Goal: Task Accomplishment & Management: Use online tool/utility

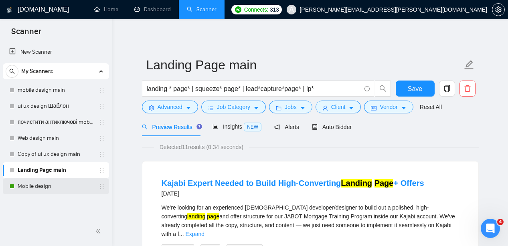
click at [64, 187] on link "Mobile design" at bounding box center [56, 186] width 76 height 16
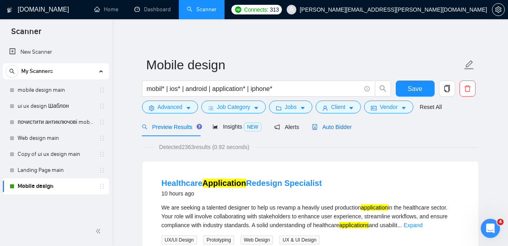
click at [342, 127] on span "Auto Bidder" at bounding box center [332, 127] width 40 height 6
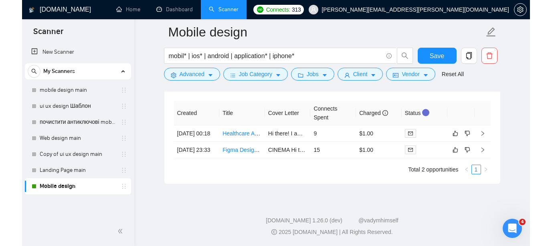
scroll to position [2092, 0]
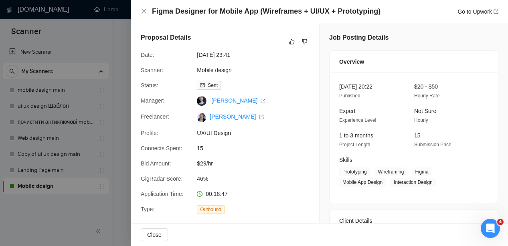
click at [121, 64] on div at bounding box center [254, 123] width 508 height 246
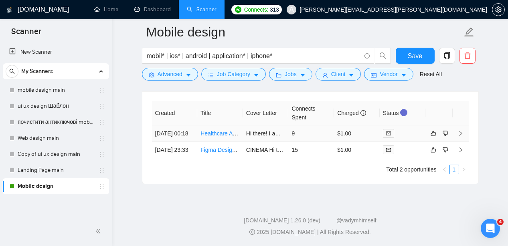
click at [214, 137] on link "Healthcare Application Redesign Specialist" at bounding box center [253, 133] width 107 height 6
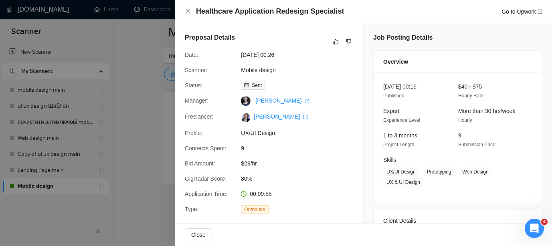
click at [129, 99] on div at bounding box center [276, 123] width 552 height 246
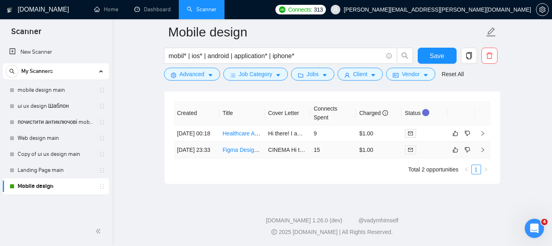
scroll to position [2094, 0]
click at [243, 153] on link "Figma Designer for Mobile App (Wireframes + UI/UX + Prototyping)" at bounding box center [305, 150] width 167 height 6
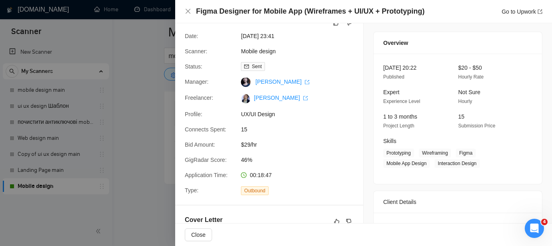
scroll to position [2, 0]
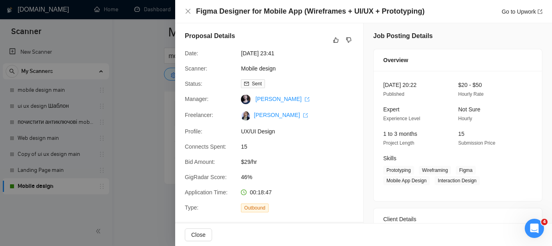
click at [139, 106] on div at bounding box center [276, 123] width 552 height 246
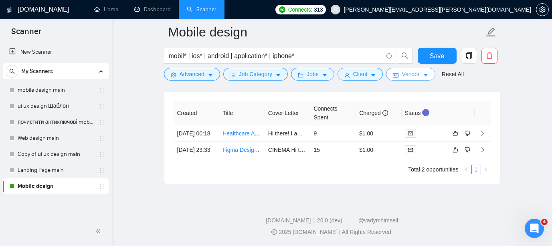
click at [428, 76] on icon "caret-down" at bounding box center [426, 76] width 6 height 6
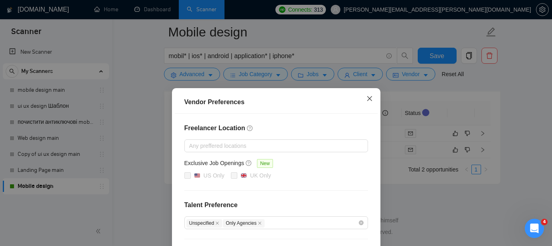
click at [370, 100] on icon "close" at bounding box center [369, 98] width 5 height 5
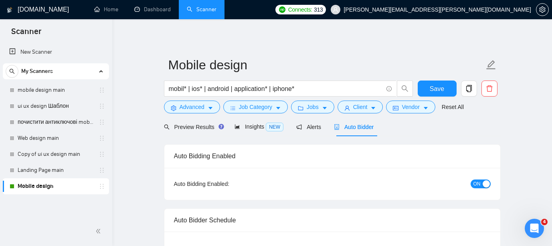
click at [483, 183] on div "button" at bounding box center [485, 183] width 7 height 7
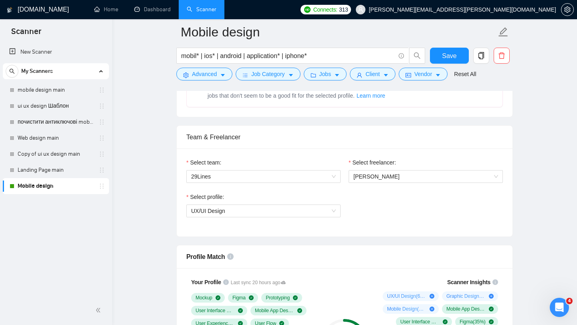
scroll to position [371, 0]
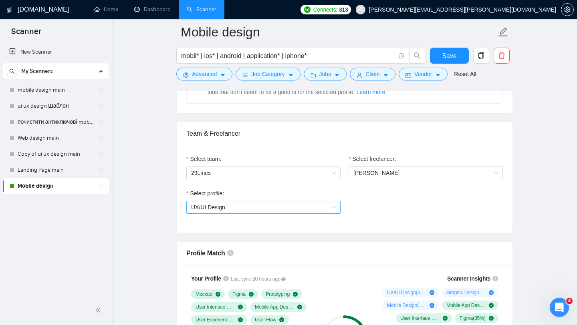
click at [287, 204] on span "UX/UI Design" at bounding box center [263, 208] width 145 height 12
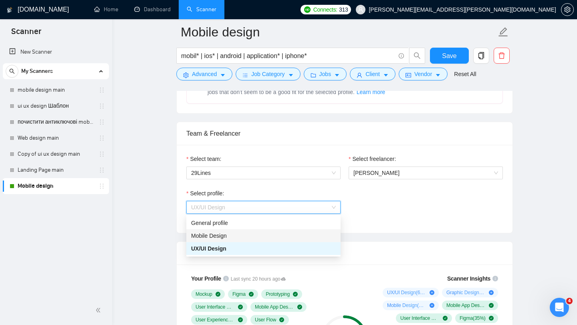
click at [252, 235] on div "Mobile Design" at bounding box center [263, 236] width 145 height 9
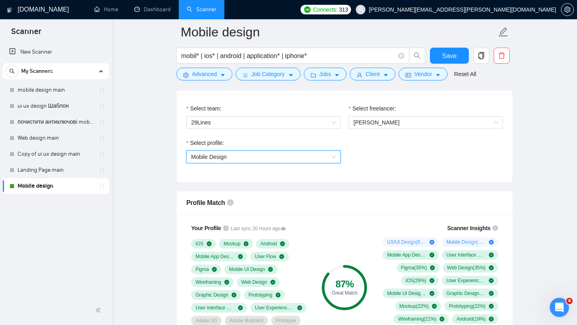
scroll to position [422, 0]
click at [331, 155] on span "Mobile Design" at bounding box center [263, 157] width 145 height 12
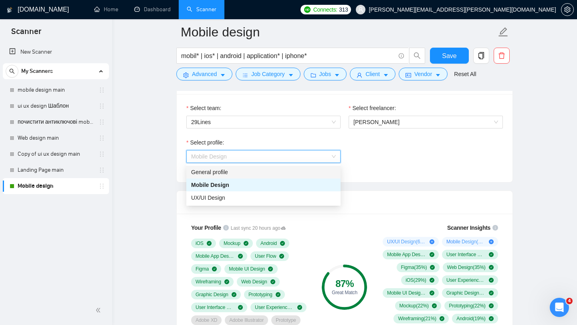
click at [281, 173] on div "General profile" at bounding box center [263, 172] width 145 height 9
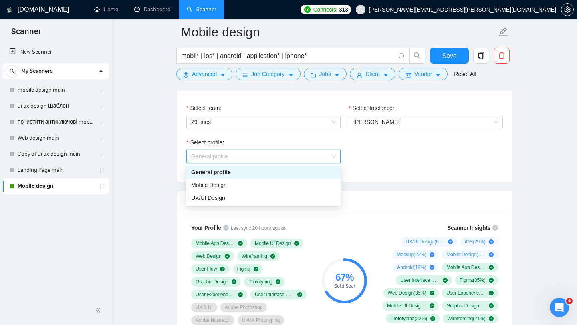
click at [333, 156] on span "General profile" at bounding box center [263, 157] width 145 height 12
click at [257, 198] on div "UX/UI Design" at bounding box center [263, 198] width 145 height 9
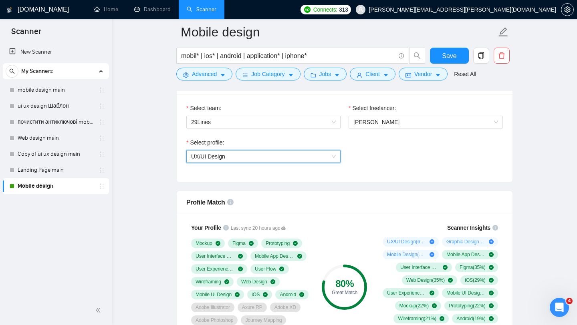
click at [332, 155] on span "UX/UI Design" at bounding box center [263, 157] width 145 height 12
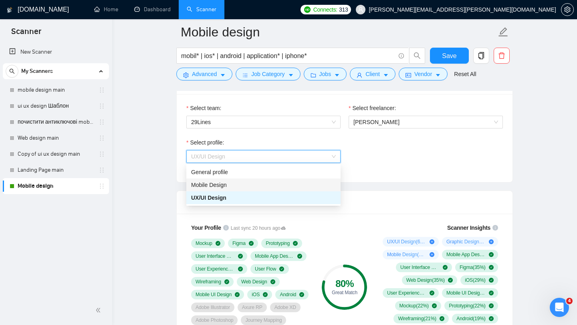
click at [269, 183] on div "Mobile Design" at bounding box center [263, 185] width 145 height 9
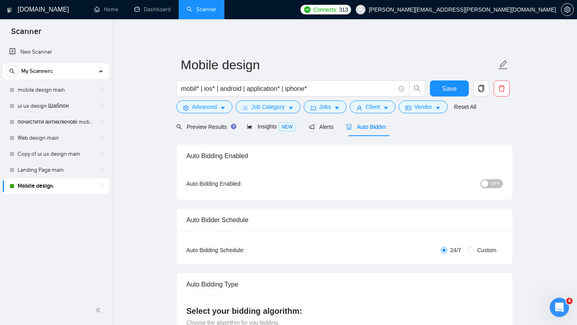
scroll to position [3, 0]
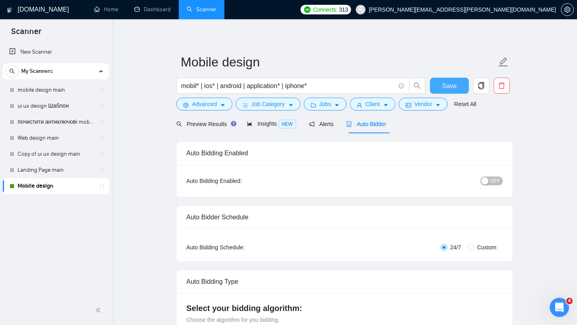
click at [451, 85] on span "Save" at bounding box center [449, 86] width 14 height 10
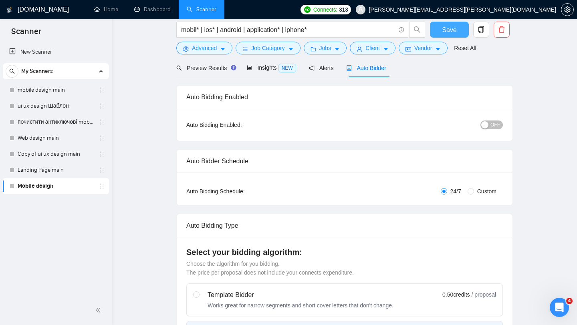
scroll to position [0, 0]
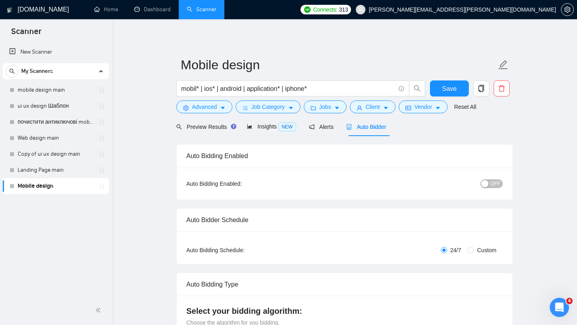
click at [492, 183] on span "OFF" at bounding box center [495, 183] width 10 height 9
click at [449, 87] on span "Save" at bounding box center [449, 89] width 14 height 10
click at [69, 107] on link "ui ux design Шаблон" at bounding box center [56, 106] width 76 height 16
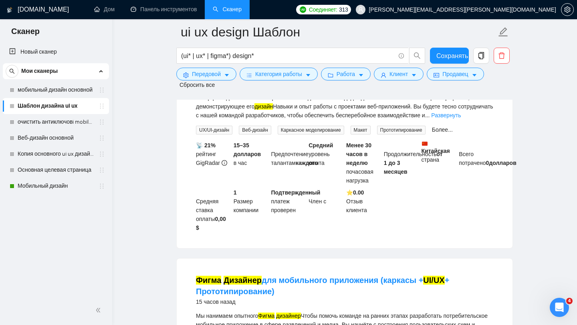
scroll to position [1065, 0]
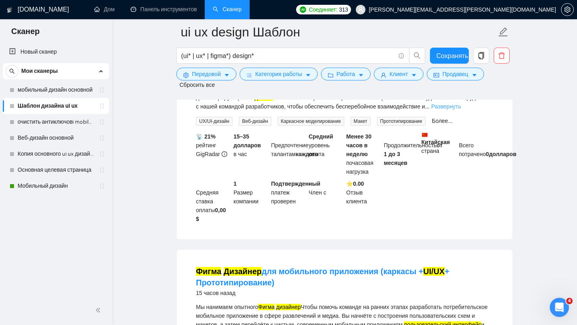
click at [431, 110] on font "Развернуть" at bounding box center [446, 106] width 30 height 6
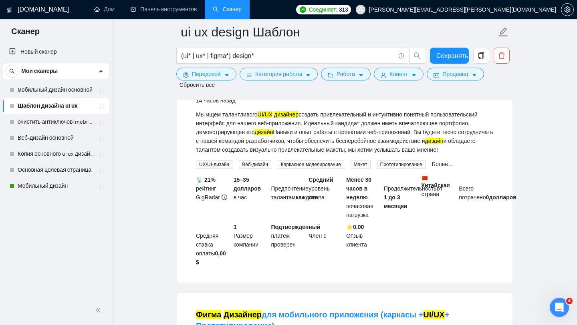
scroll to position [1030, 0]
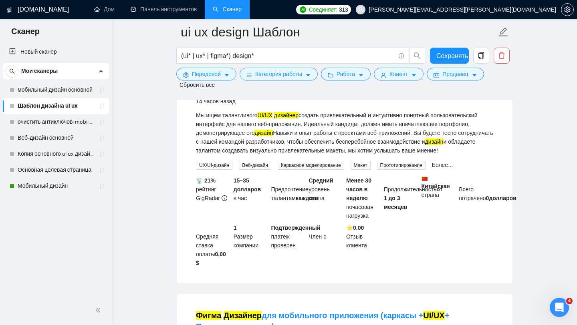
click at [337, 95] on font "Требуется для разработки веб-приложений" at bounding box center [344, 91] width 173 height 9
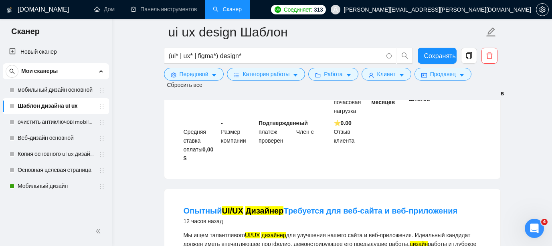
scroll to position [447, 0]
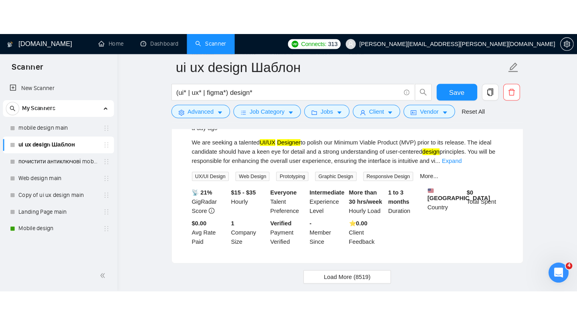
scroll to position [1742, 0]
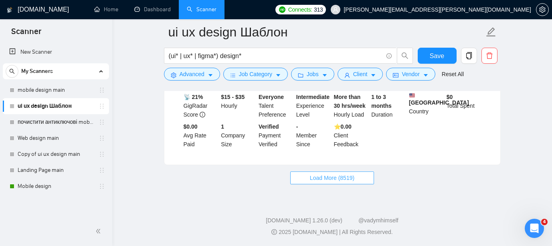
click at [340, 180] on span "Load More (8519)" at bounding box center [332, 177] width 44 height 9
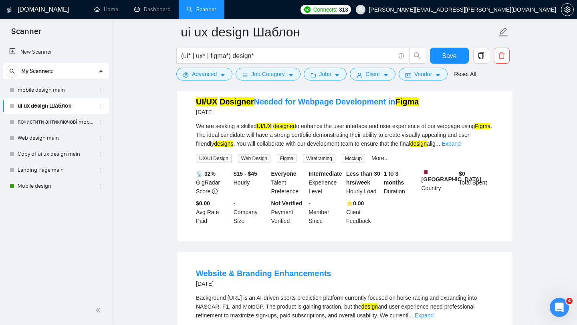
scroll to position [2320, 0]
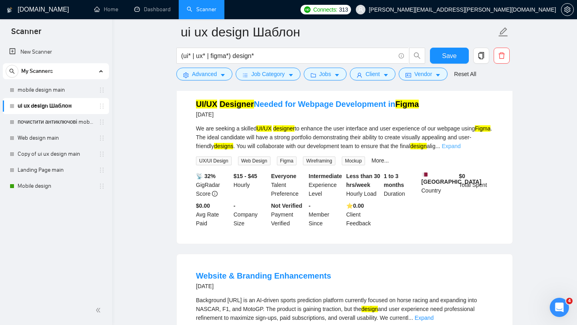
click at [460, 149] on link "Expand" at bounding box center [451, 146] width 19 height 6
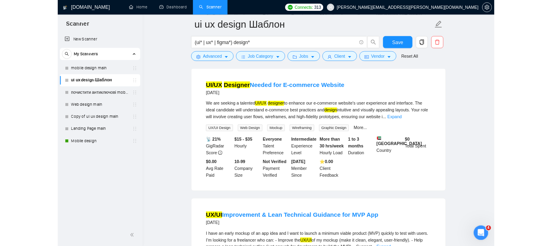
scroll to position [3020, 0]
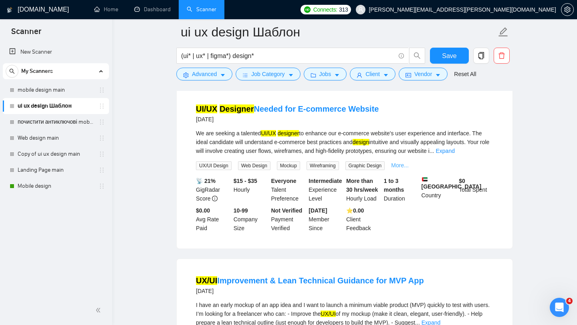
click at [407, 169] on link "More..." at bounding box center [400, 165] width 18 height 6
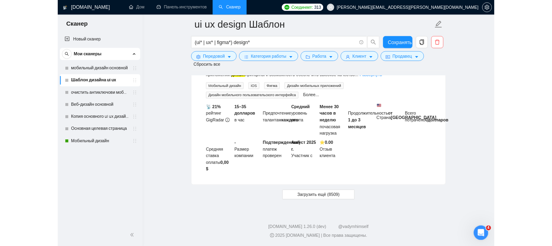
scroll to position [3989, 0]
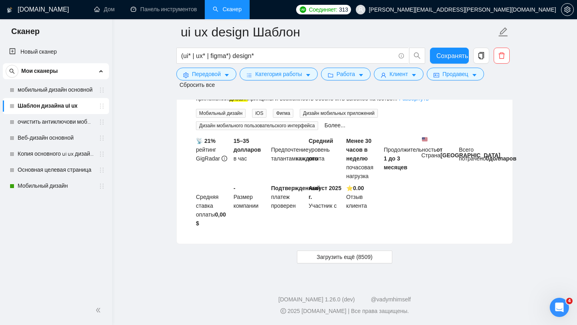
drag, startPoint x: 0, startPoint y: 81, endPoint x: 98, endPoint y: 102, distance: 100.3
click at [52, 118] on ul "Новый сканер Мои сканеры мобильный дизайн основной Шаблон дизайна ui ux очистит…" at bounding box center [56, 118] width 112 height 152
drag, startPoint x: 111, startPoint y: 86, endPoint x: 34, endPoint y: 105, distance: 79.4
click at [34, 105] on ul "Новый сканер Мои сканеры мобильный дизайн основной Шаблон дизайна ui ux очистит…" at bounding box center [56, 118] width 112 height 152
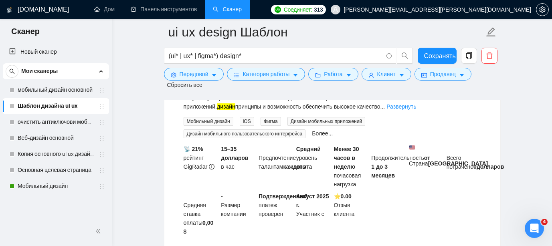
scroll to position [3972, 0]
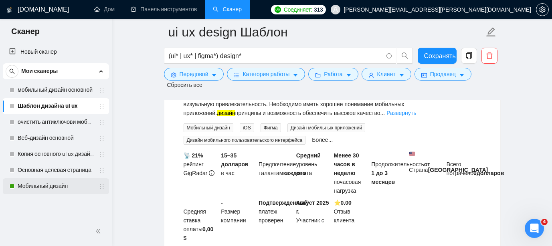
click at [68, 188] on link "Мобильный дизайн" at bounding box center [56, 186] width 76 height 16
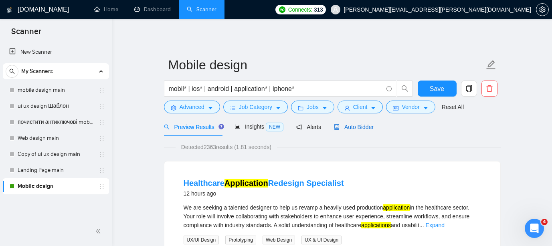
click at [352, 125] on span "Auto Bidder" at bounding box center [354, 127] width 40 height 6
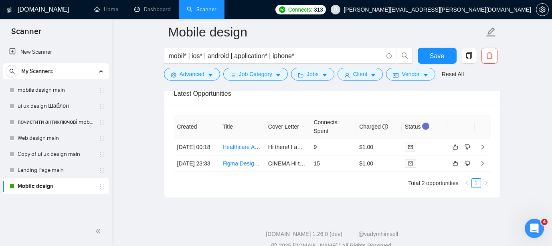
scroll to position [2068, 0]
